Goal: Task Accomplishment & Management: Use online tool/utility

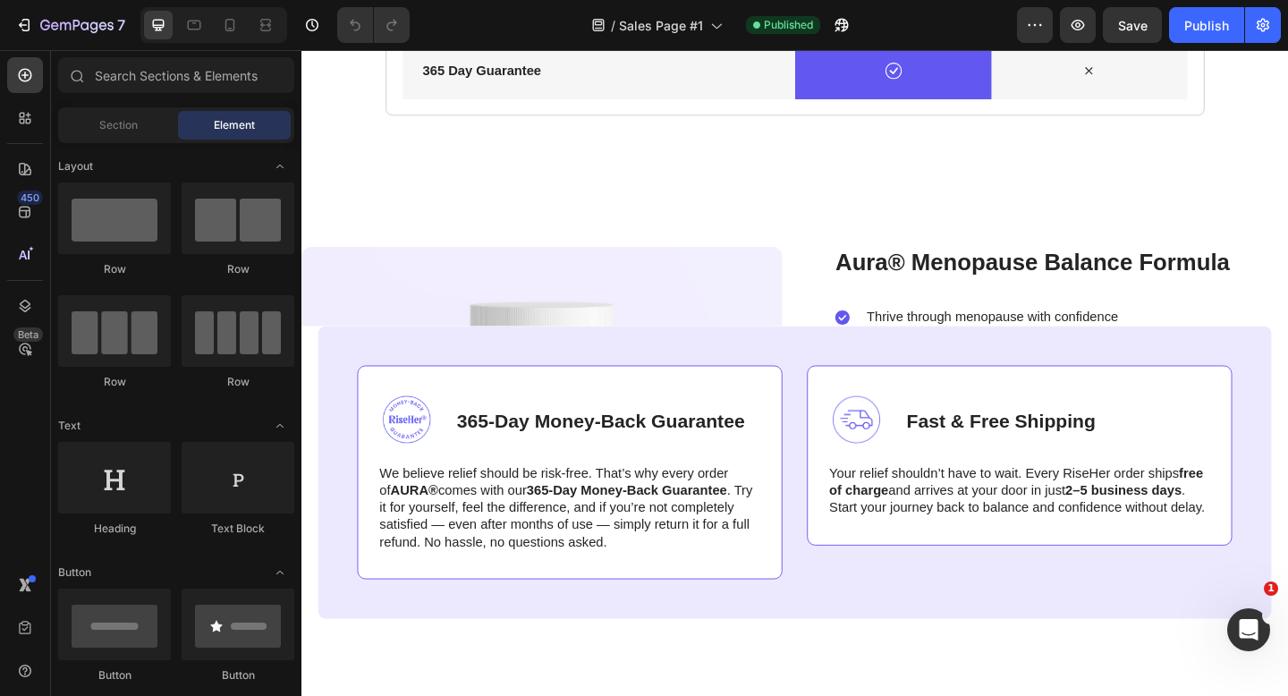
scroll to position [5003, 0]
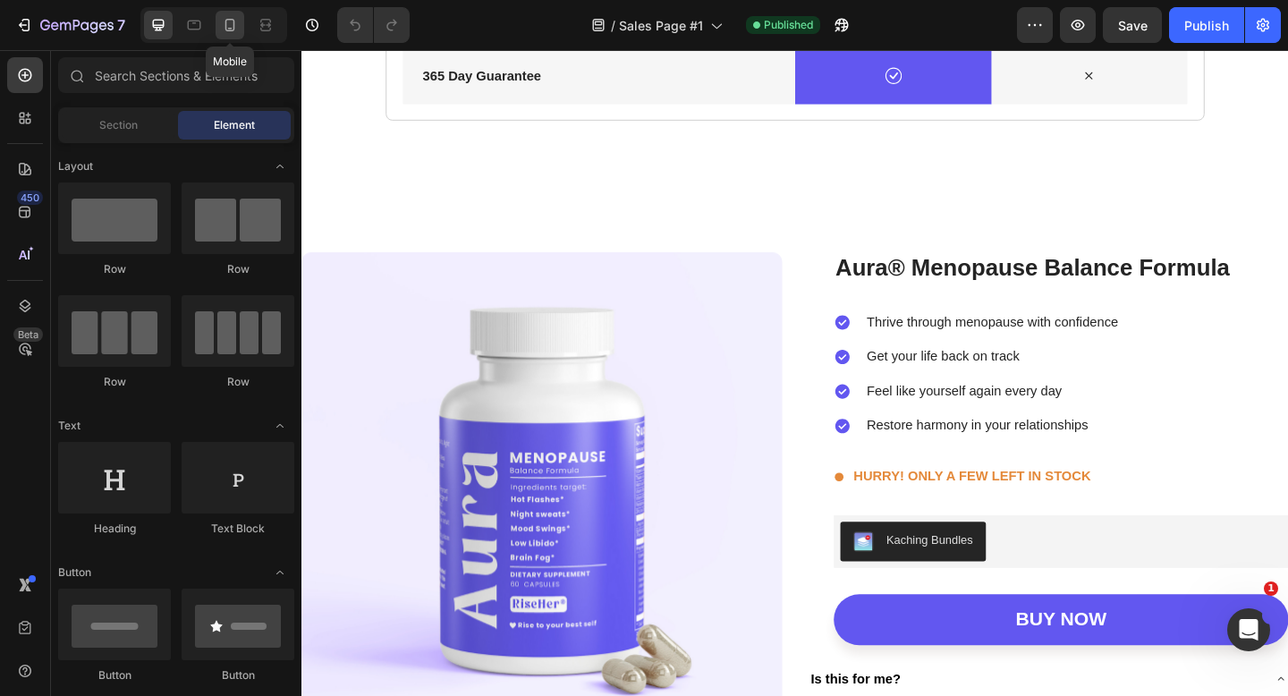
click at [227, 26] on icon at bounding box center [230, 25] width 18 height 18
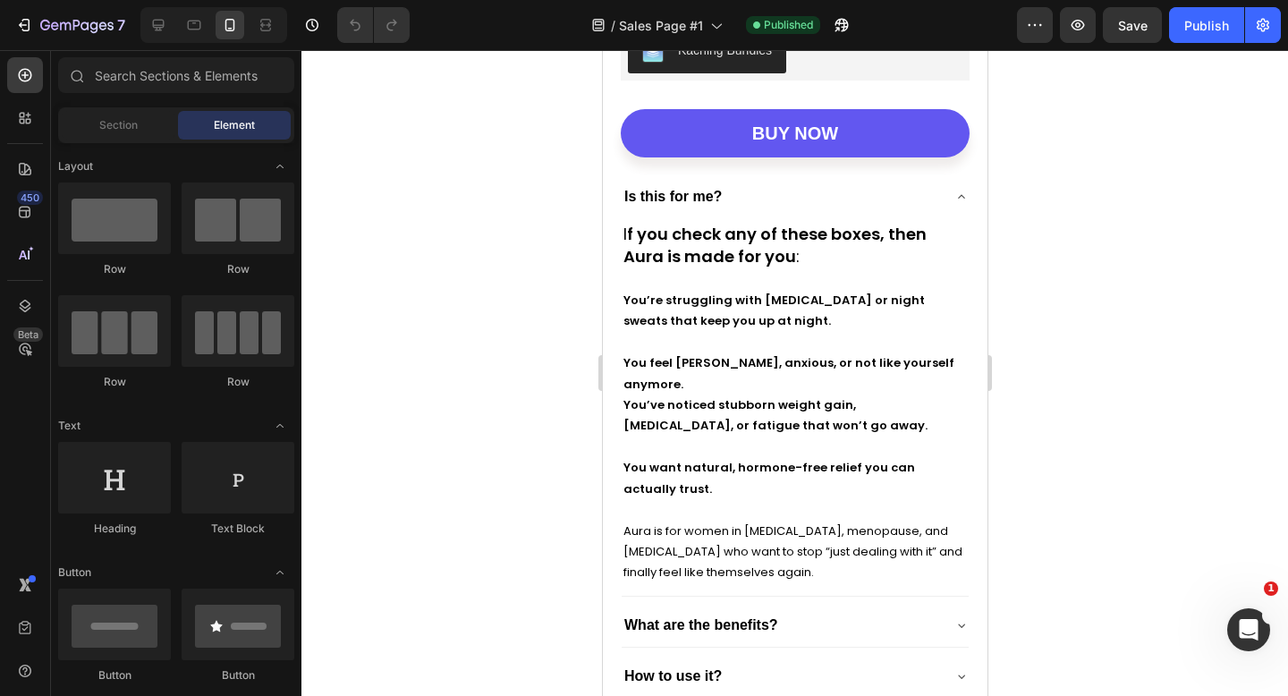
scroll to position [6286, 0]
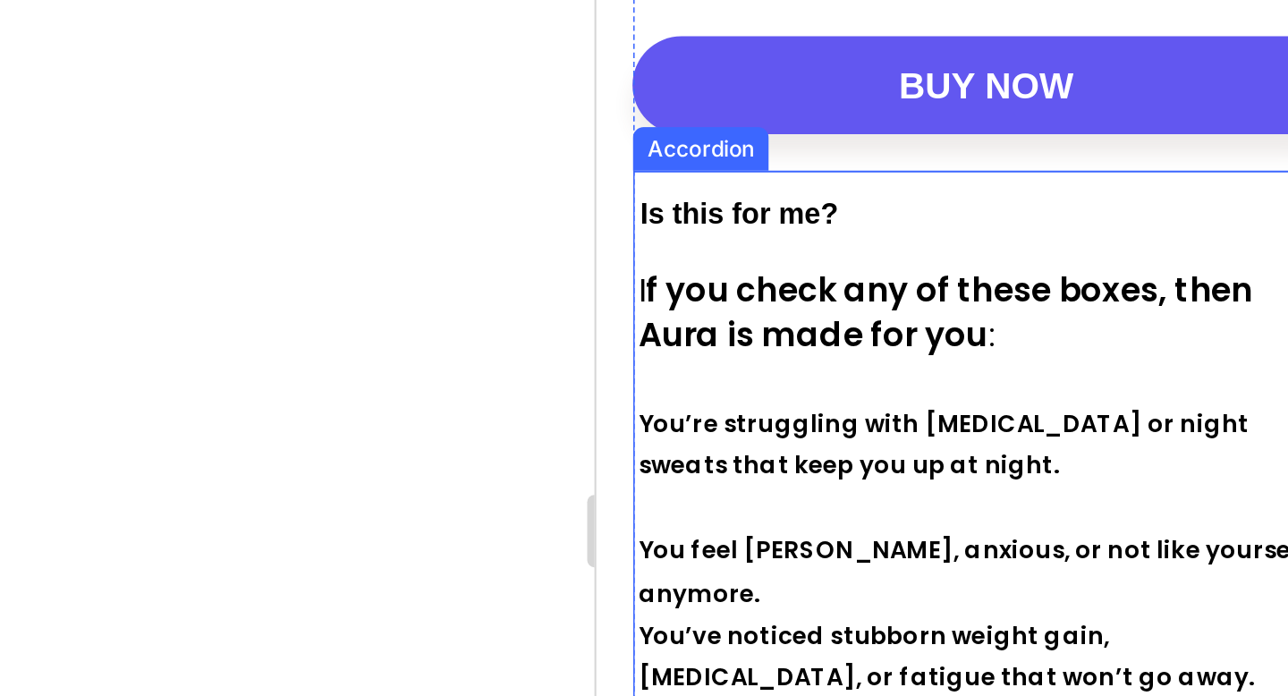
click at [640, 46] on strong "Is this for me?" at bounding box center [666, 43] width 98 height 15
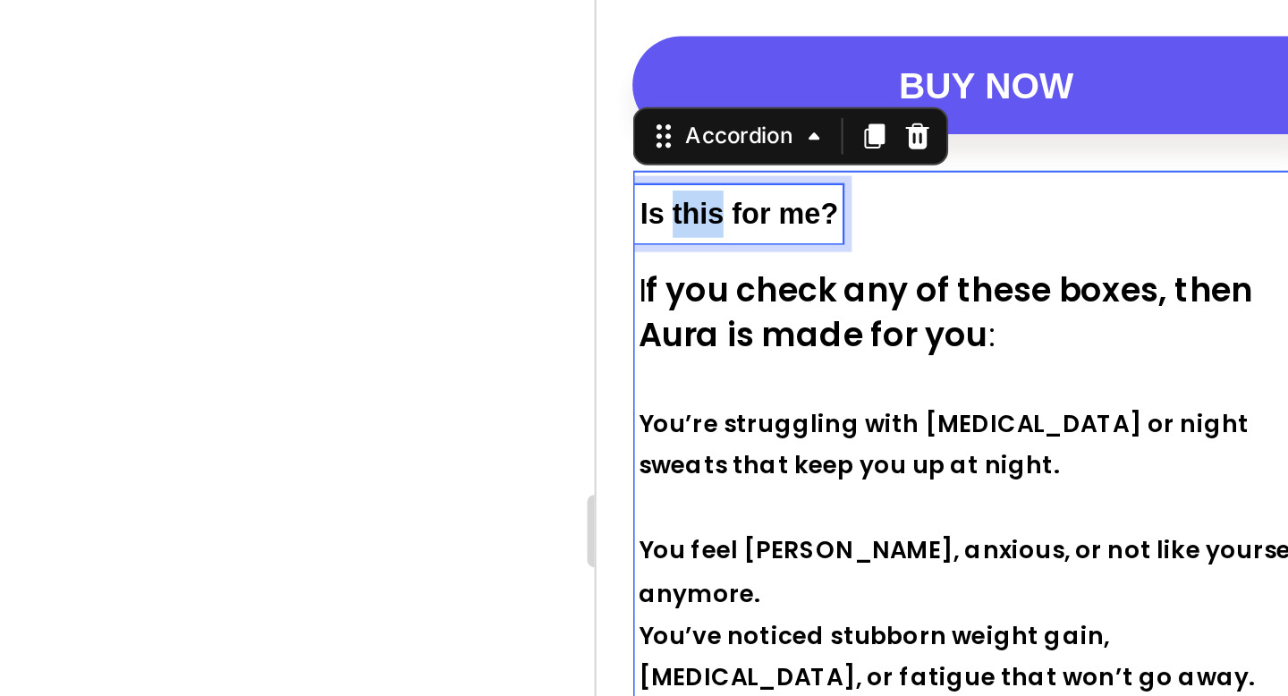
click at [640, 46] on strong "Is this for me?" at bounding box center [666, 43] width 98 height 15
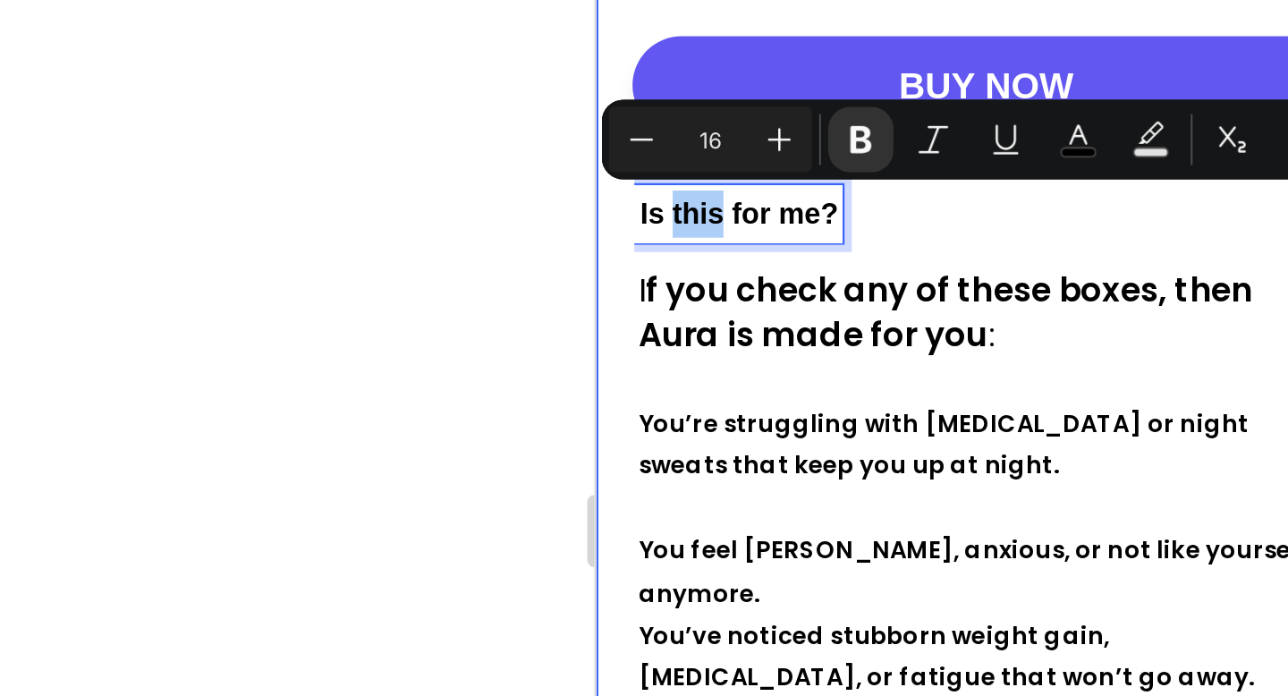
click at [532, 257] on div at bounding box center [795, 373] width 987 height 646
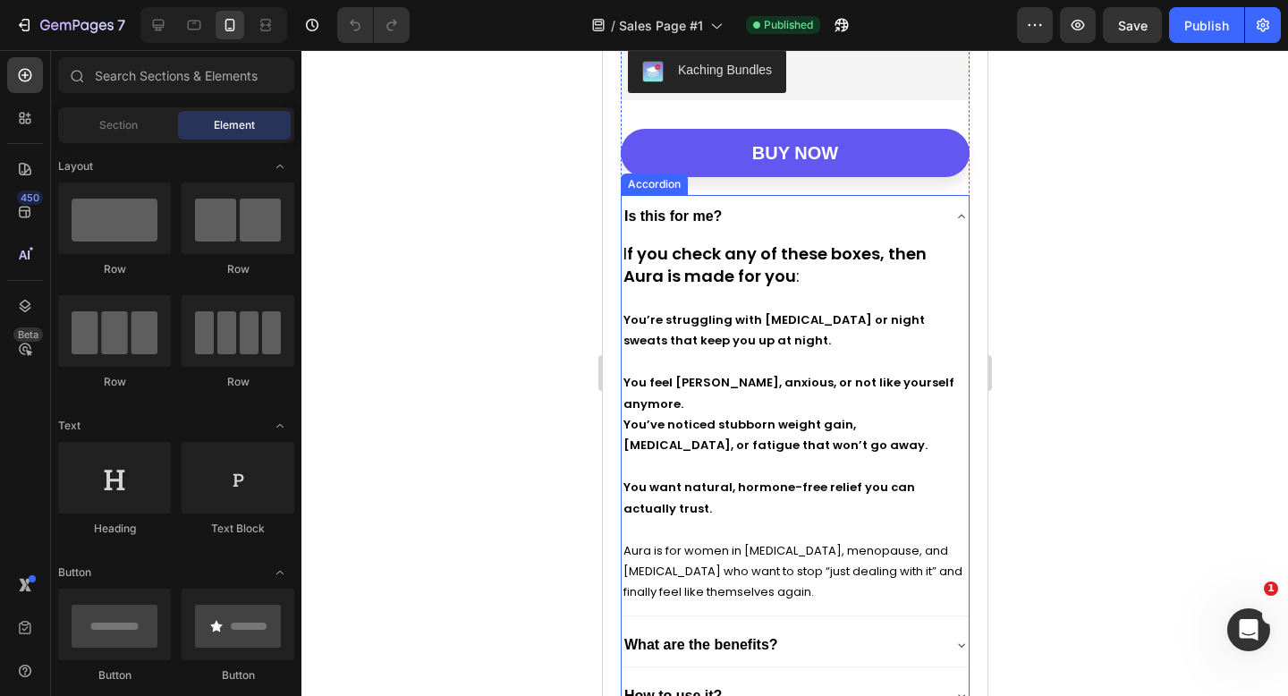
click at [931, 228] on div "Is this for me?" at bounding box center [780, 216] width 319 height 29
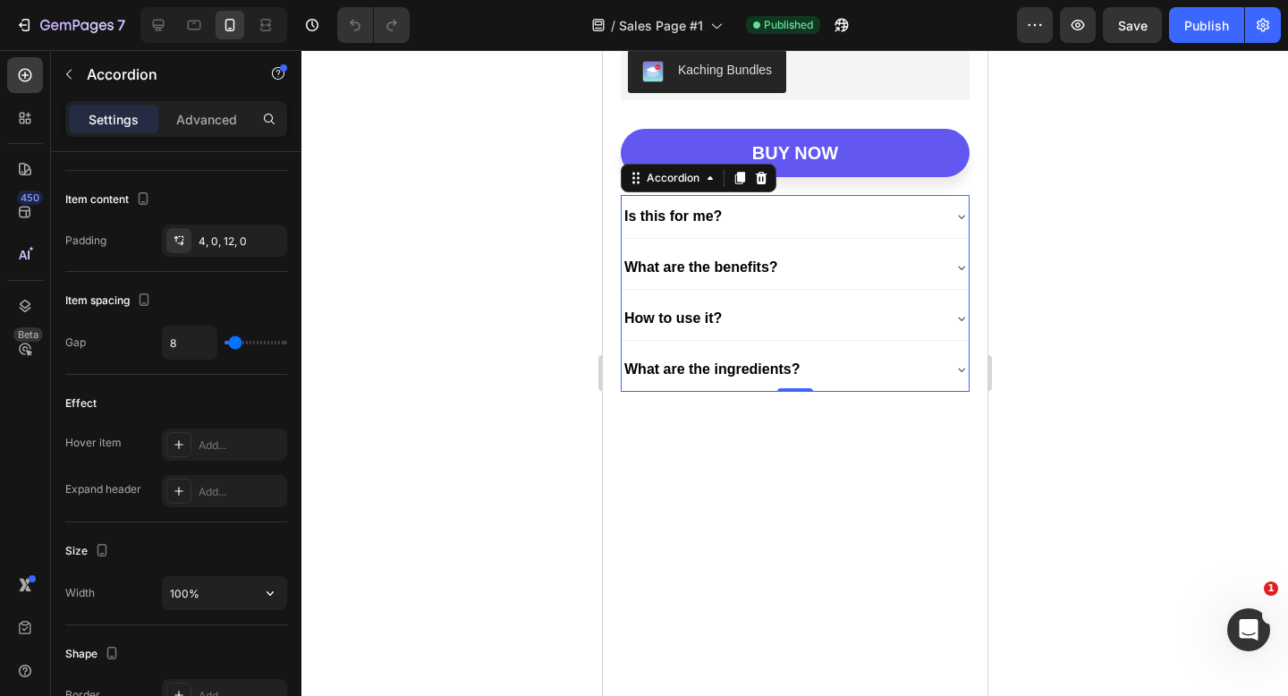
scroll to position [1155, 0]
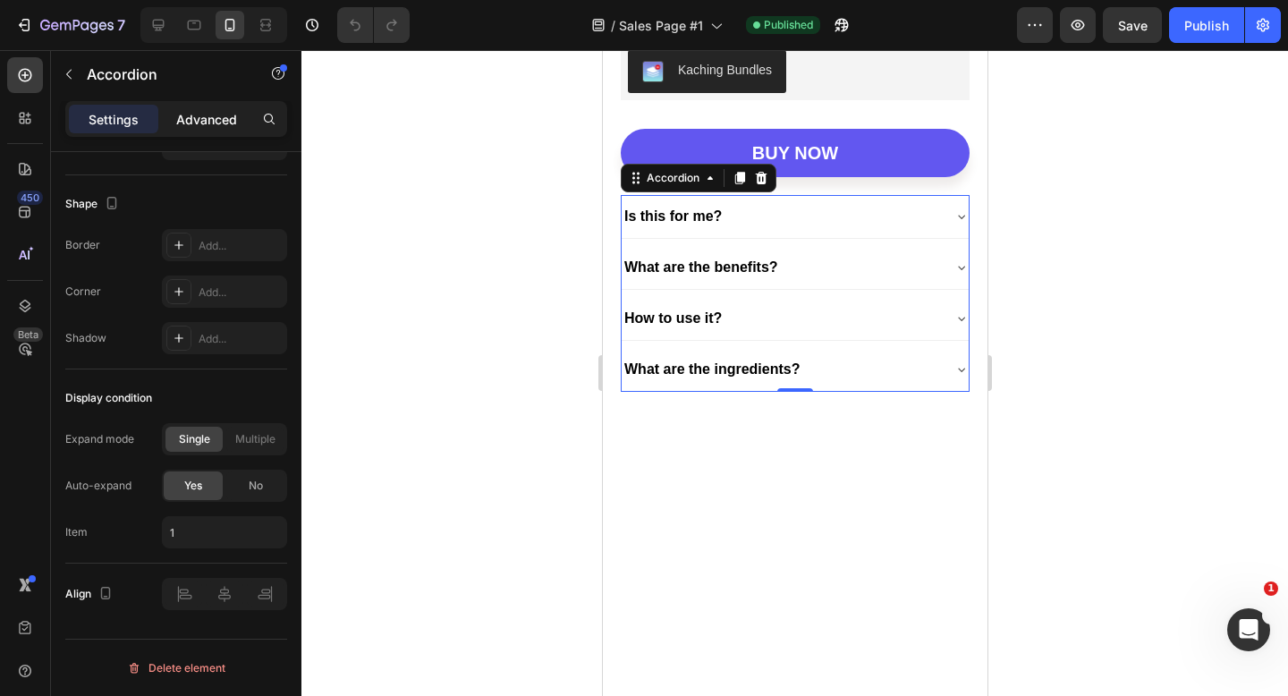
click at [226, 111] on p "Advanced" at bounding box center [206, 119] width 61 height 19
type input "100%"
type input "100"
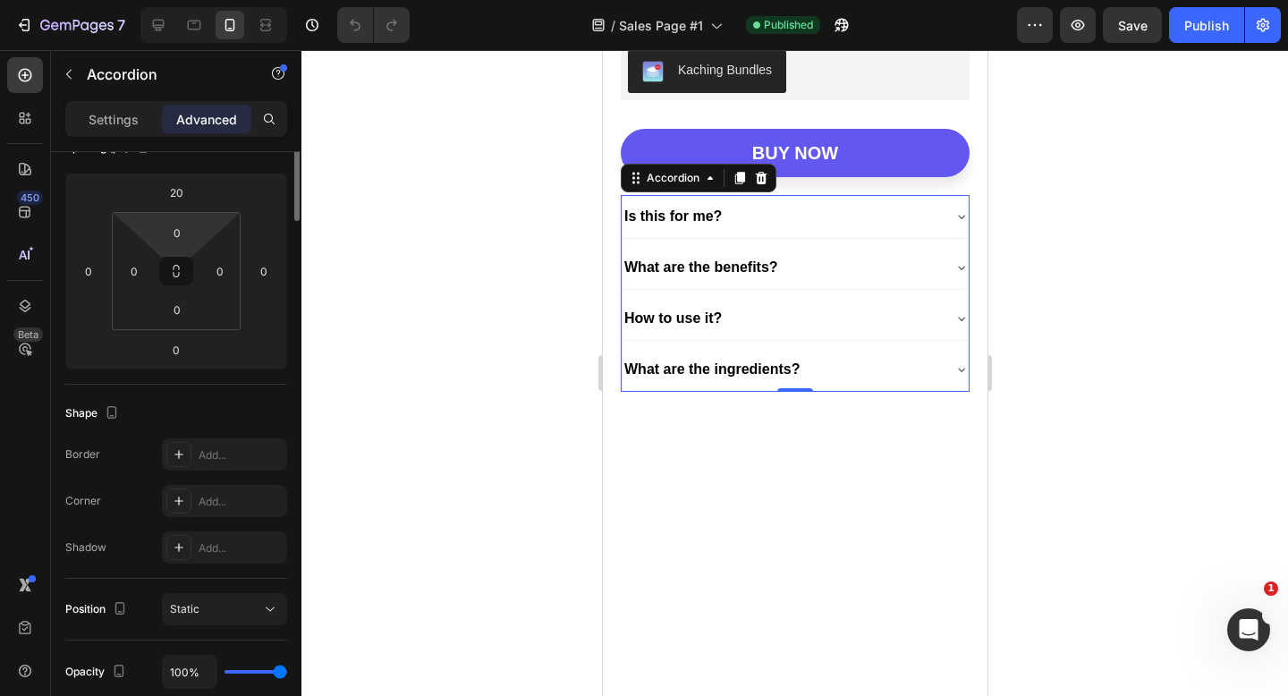
scroll to position [0, 0]
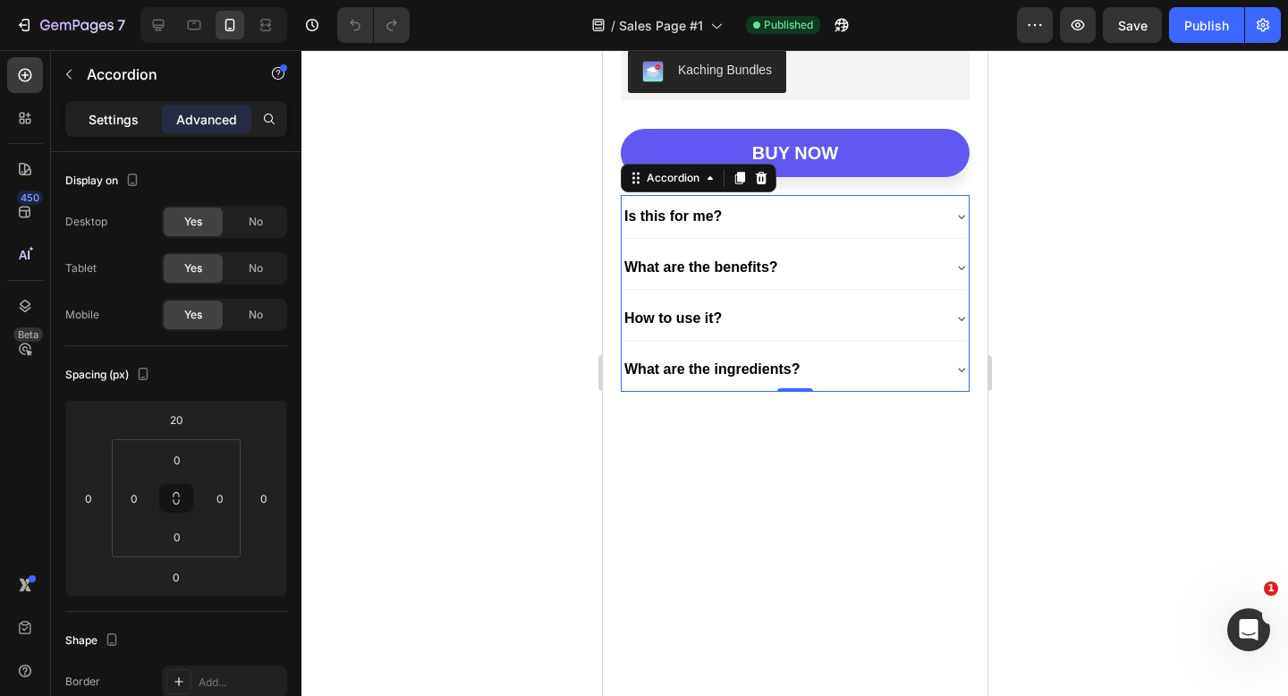
click at [125, 122] on p "Settings" at bounding box center [114, 119] width 50 height 19
type input "8"
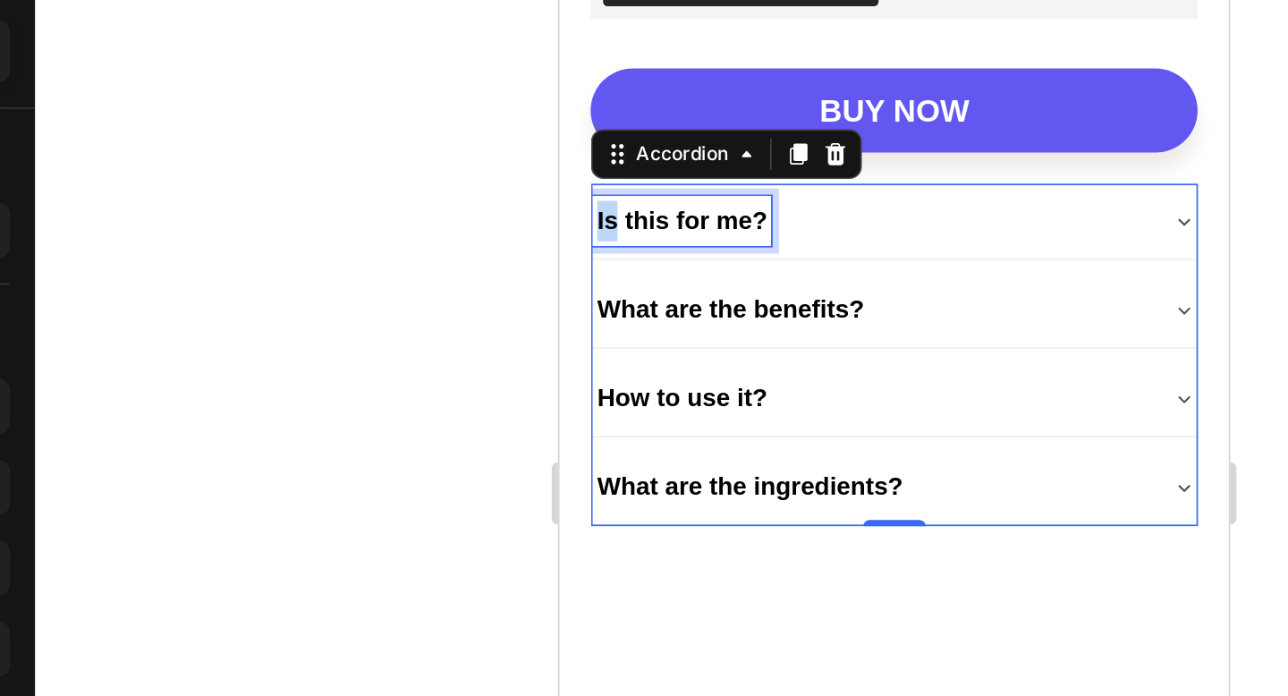
click at [583, 102] on strong "Is this for me?" at bounding box center [629, 97] width 98 height 15
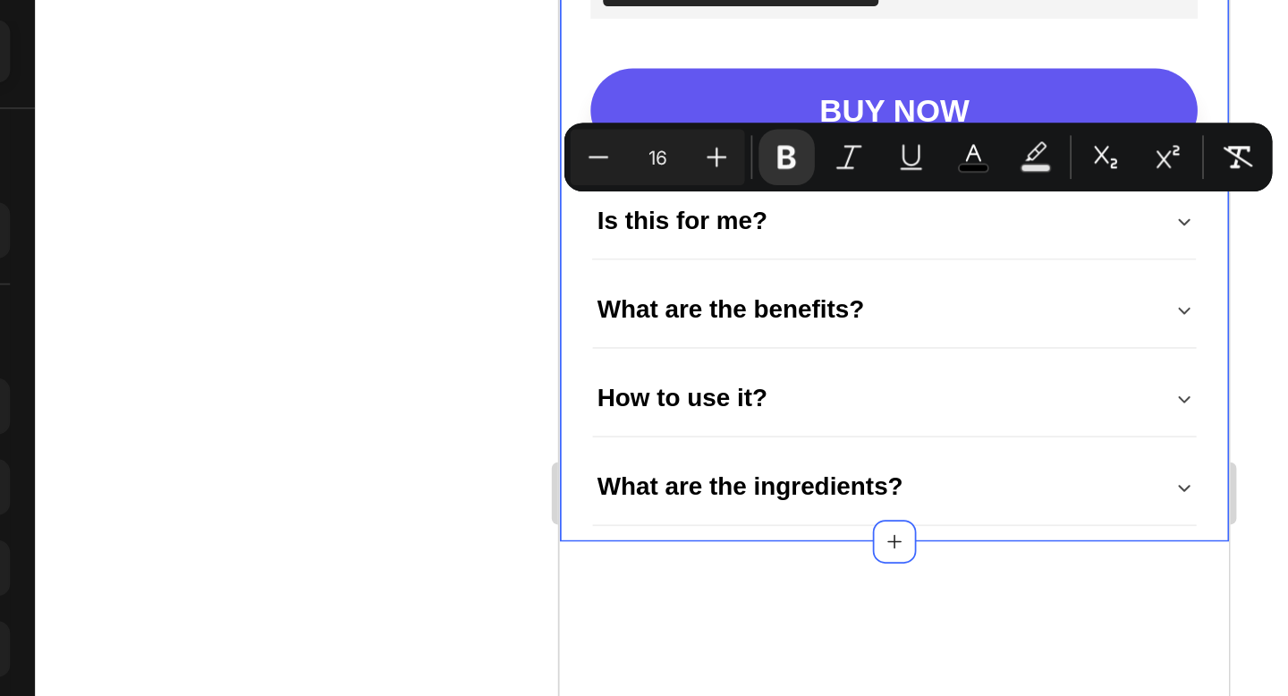
click at [519, 273] on div at bounding box center [795, 373] width 987 height 646
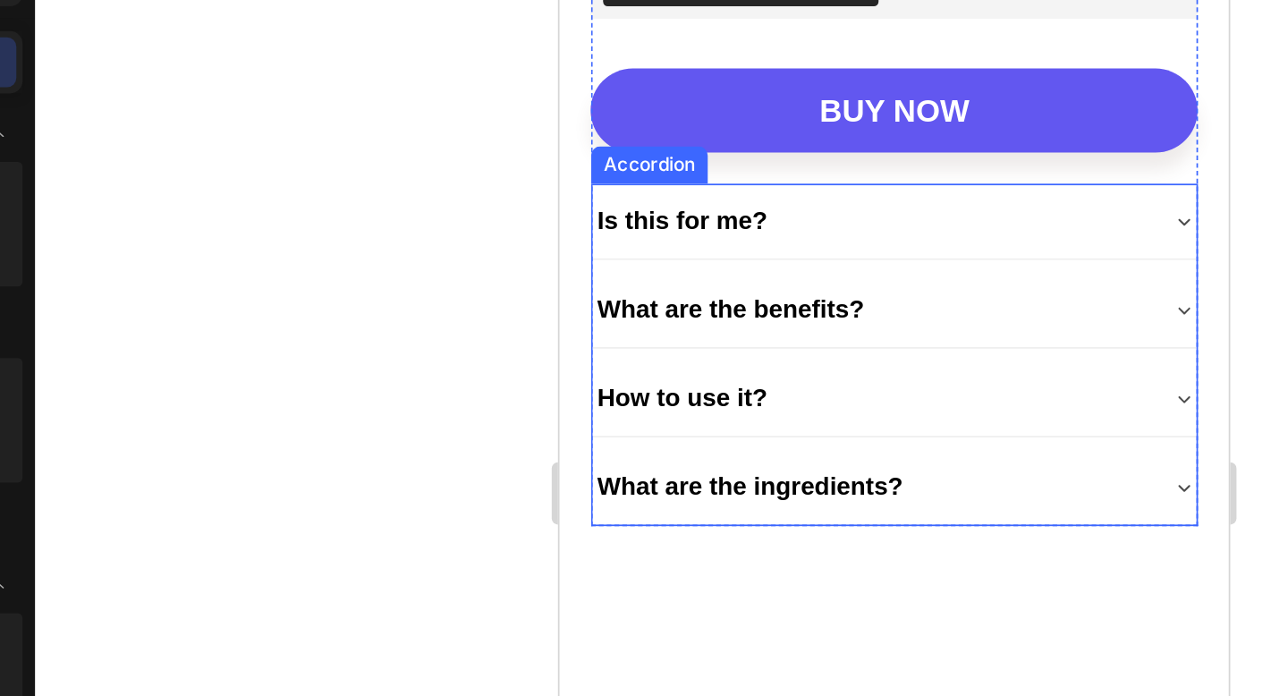
click at [635, 95] on strong "Is this for me?" at bounding box center [629, 97] width 98 height 15
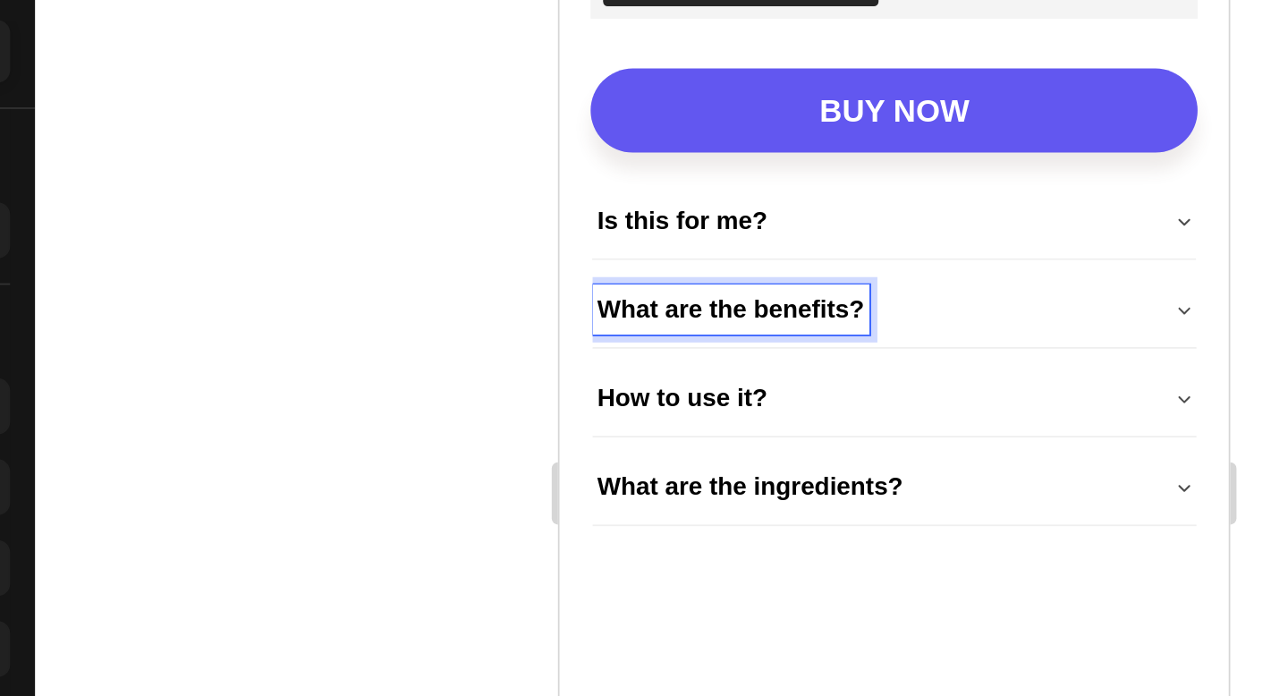
click at [611, 92] on strong "Is this for me?" at bounding box center [629, 97] width 98 height 15
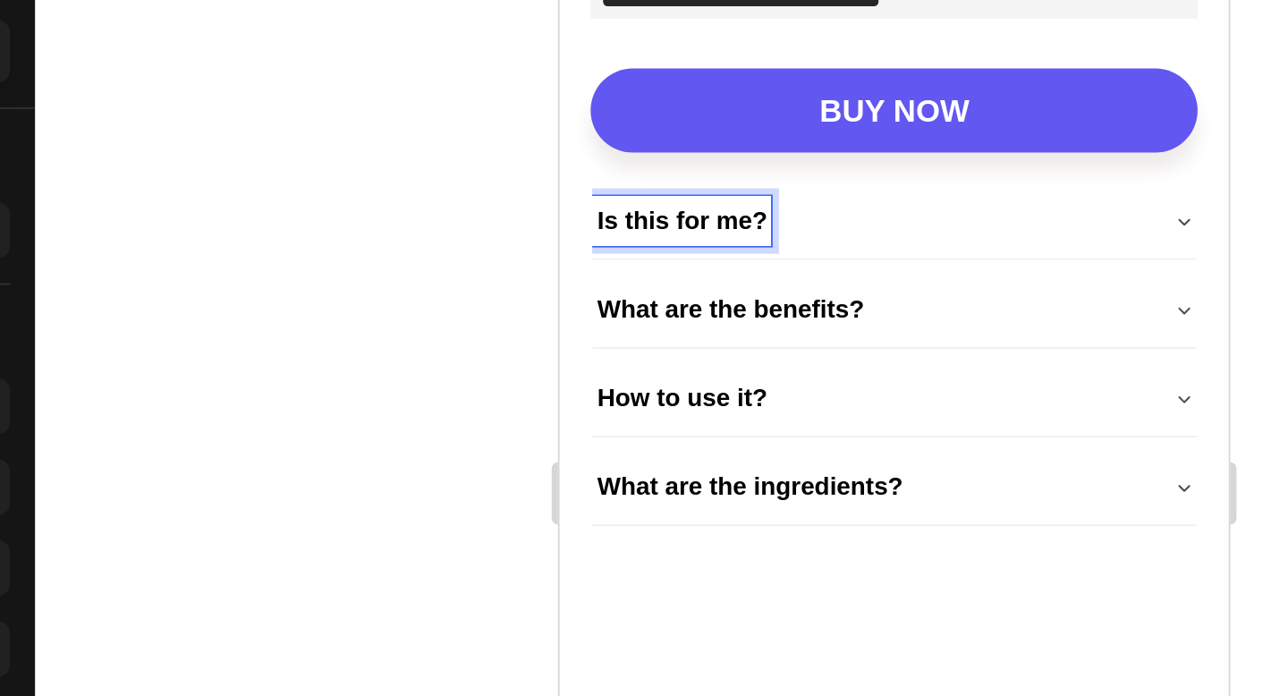
click at [563, 268] on div at bounding box center [795, 373] width 987 height 646
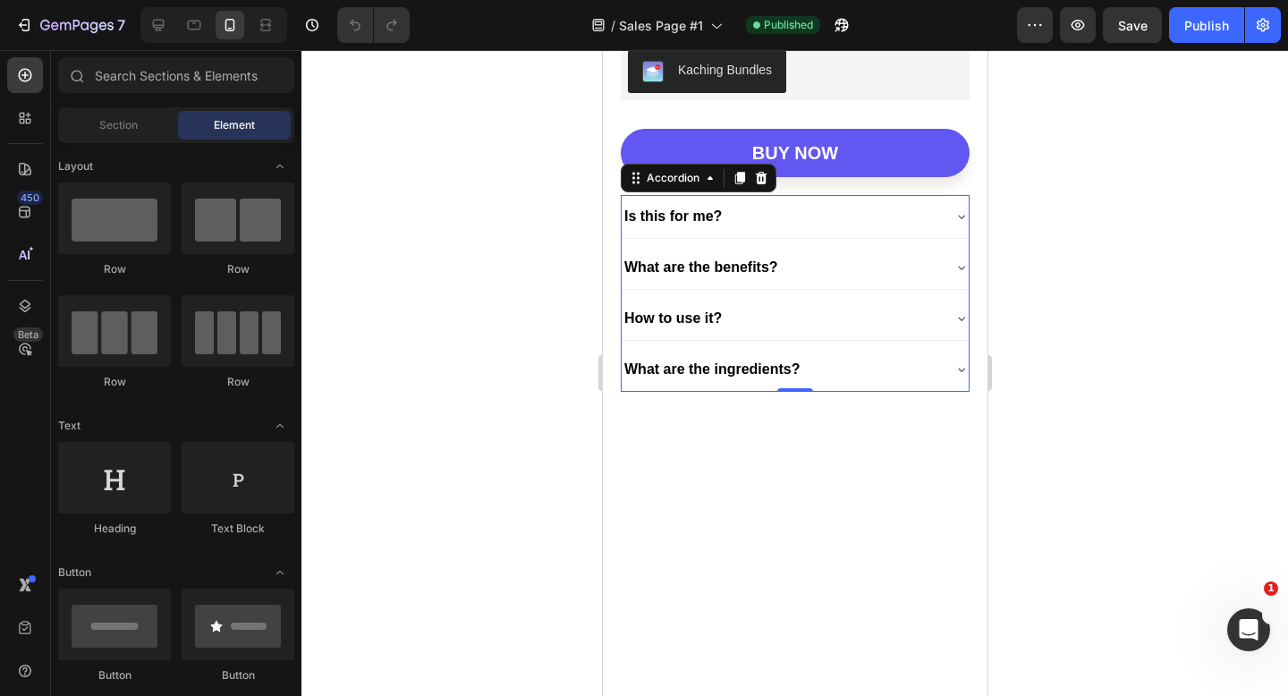
click at [819, 209] on div "Is this for me?" at bounding box center [780, 216] width 319 height 29
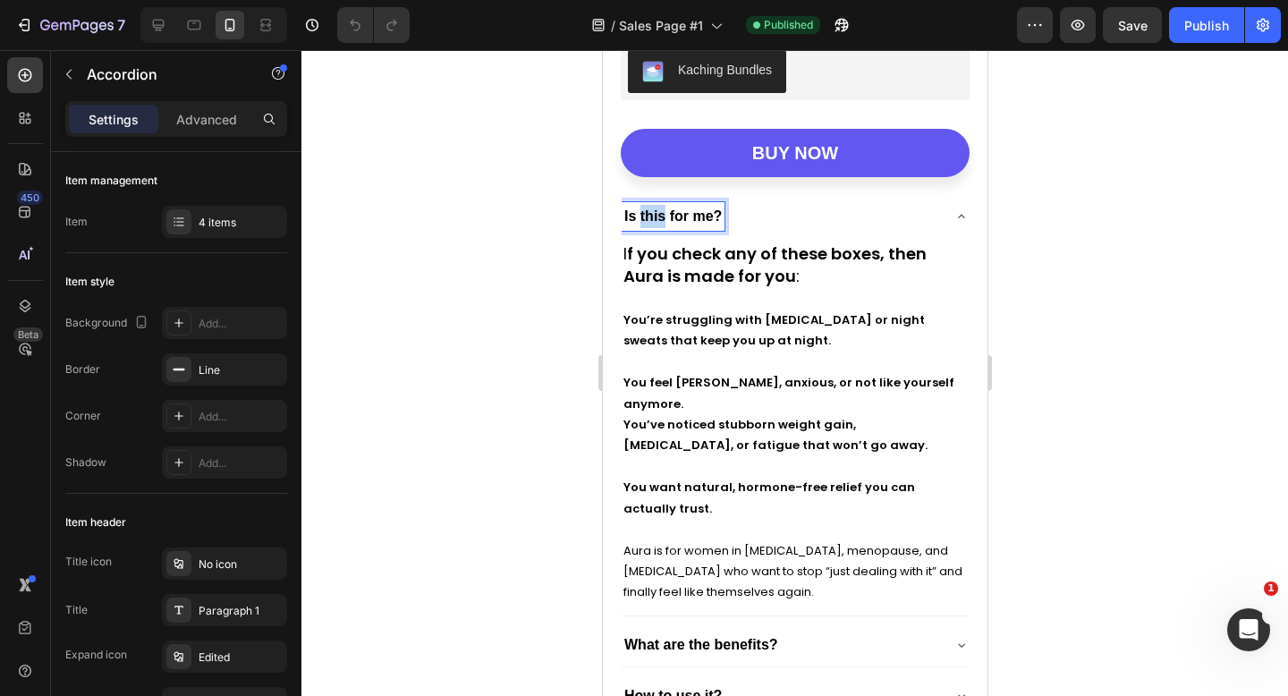
click at [660, 218] on strong "Is this for me?" at bounding box center [673, 215] width 98 height 15
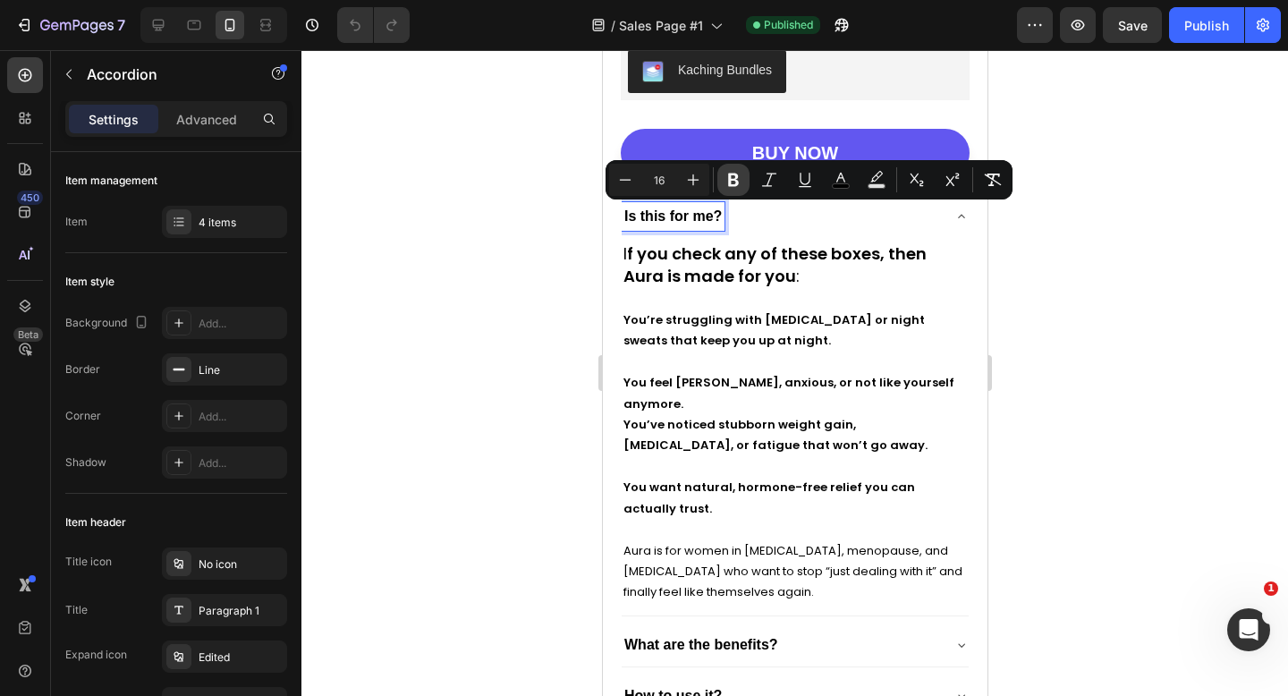
click at [726, 183] on icon "Editor contextual toolbar" at bounding box center [734, 180] width 18 height 18
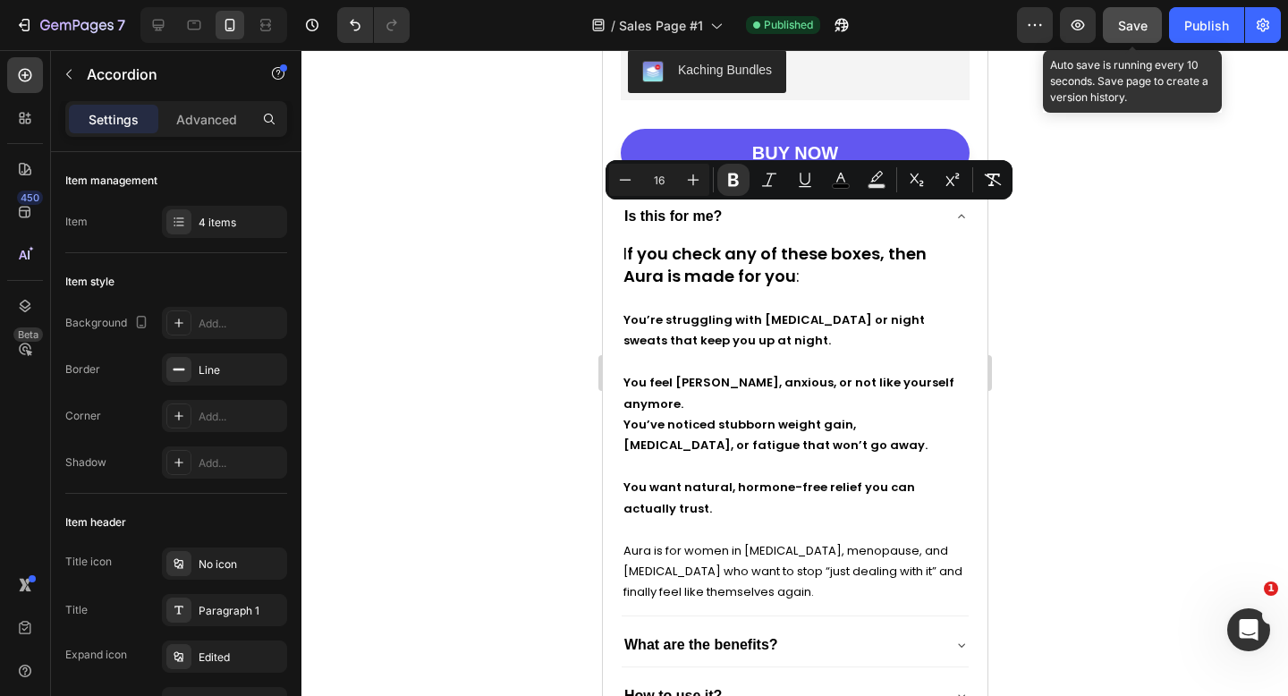
click at [1137, 33] on div "Save" at bounding box center [1133, 25] width 30 height 19
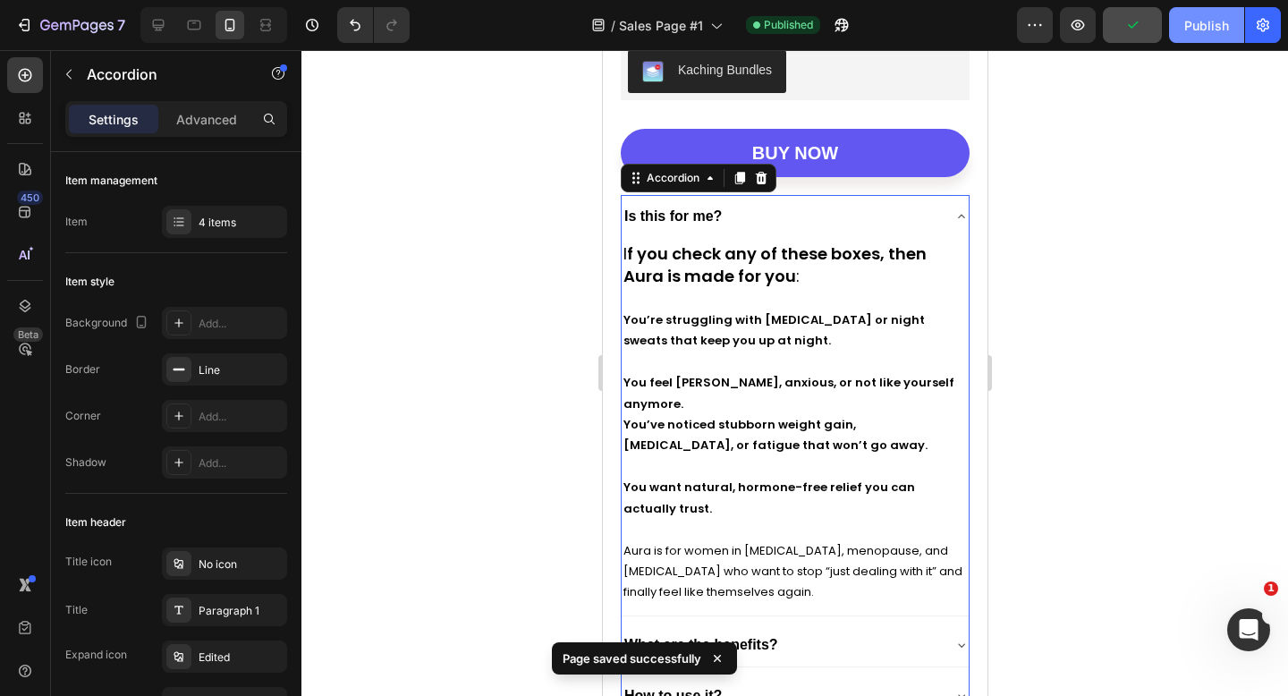
click at [1195, 23] on div "Publish" at bounding box center [1207, 25] width 45 height 19
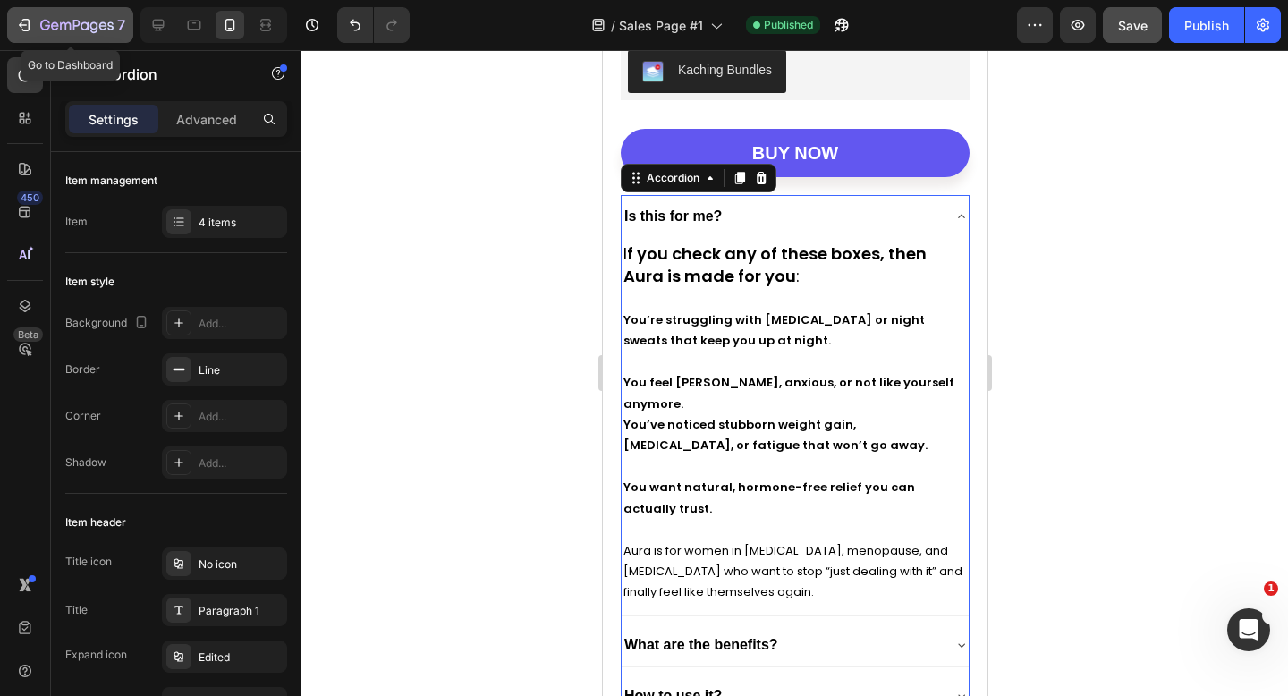
click at [26, 29] on icon "button" at bounding box center [24, 25] width 18 height 18
